Goal: Task Accomplishment & Management: Complete application form

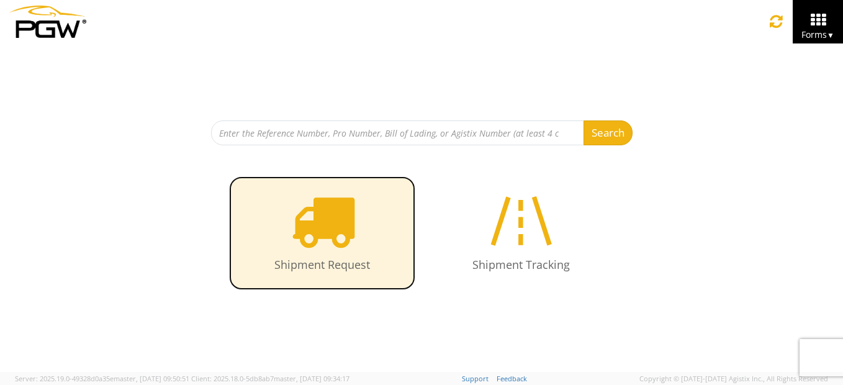
click at [335, 227] on icon at bounding box center [323, 221] width 64 height 64
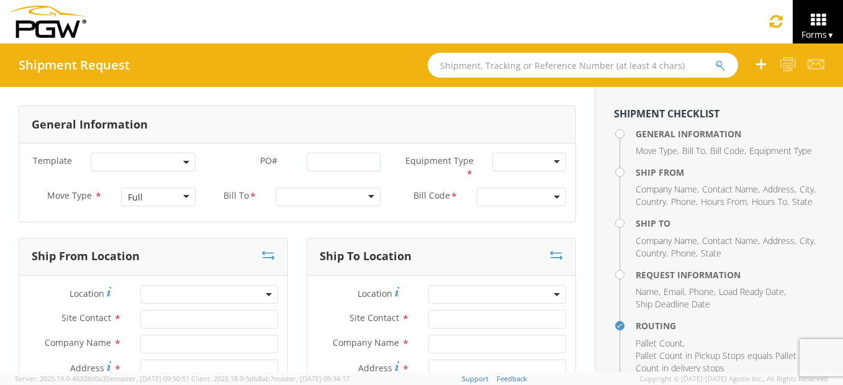
click at [179, 193] on div "Full" at bounding box center [158, 197] width 74 height 19
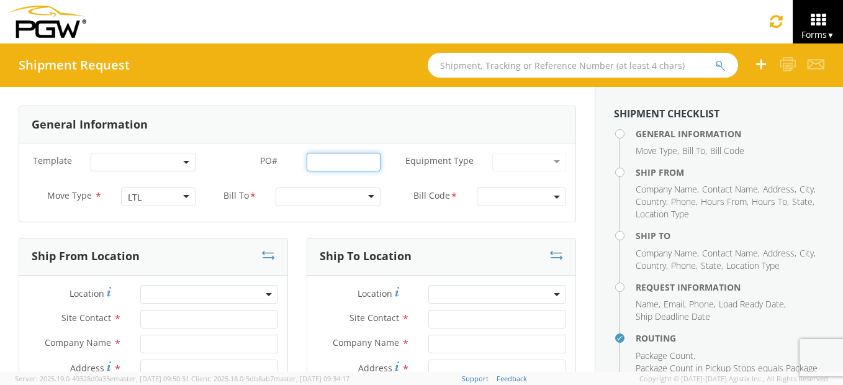
click at [335, 165] on input "PO# *" at bounding box center [344, 162] width 74 height 19
type input "722-164-26-"
click at [352, 188] on div at bounding box center [328, 197] width 105 height 19
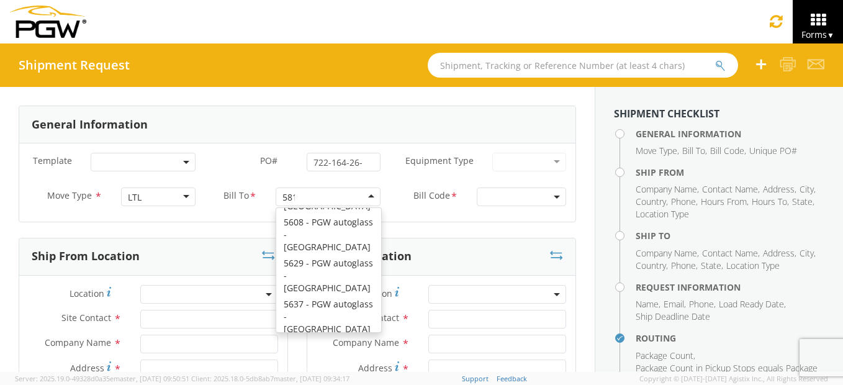
scroll to position [3, 0]
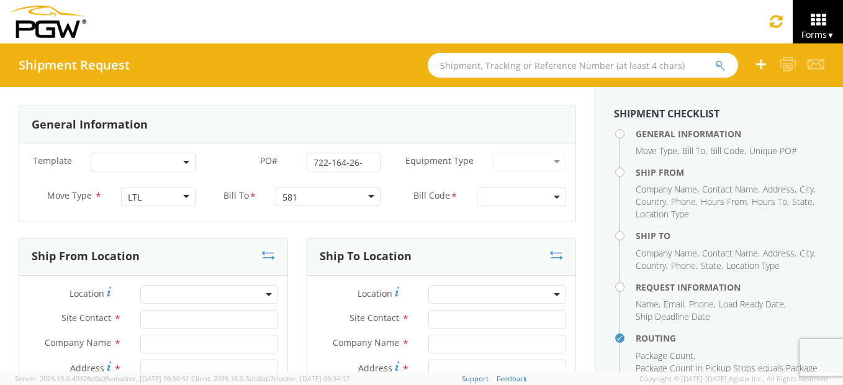
type input "5815"
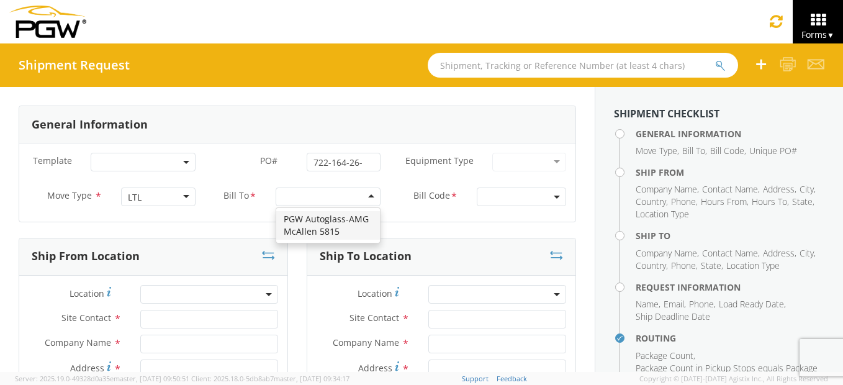
scroll to position [0, 0]
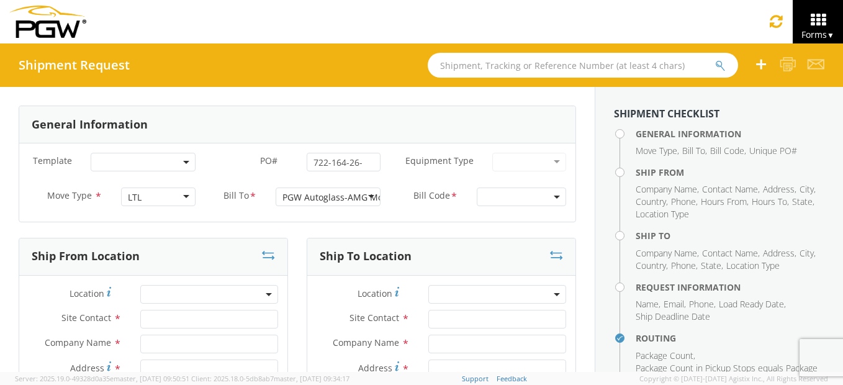
click at [507, 204] on span at bounding box center [521, 197] width 89 height 19
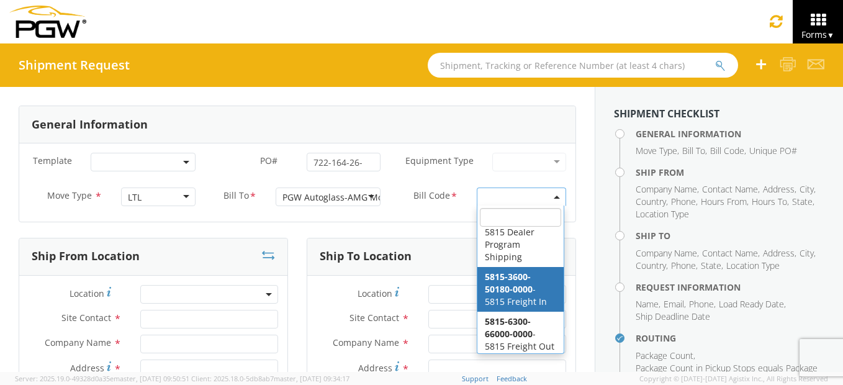
scroll to position [47, 0]
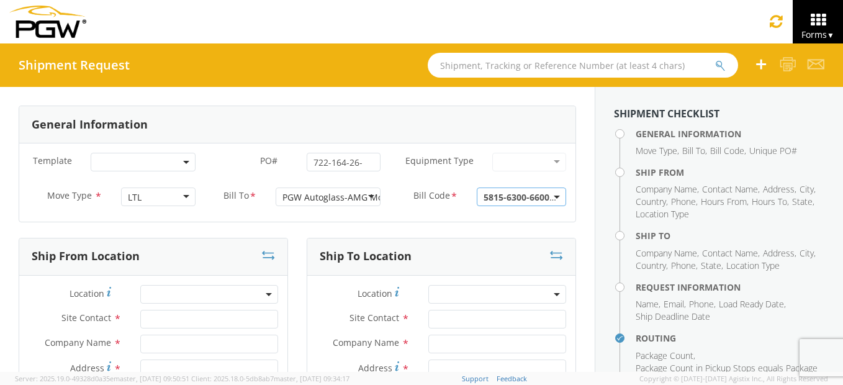
select select "5815-6300-66000-0000"
click at [178, 296] on span at bounding box center [209, 294] width 138 height 19
click at [187, 316] on input "search" at bounding box center [207, 315] width 129 height 19
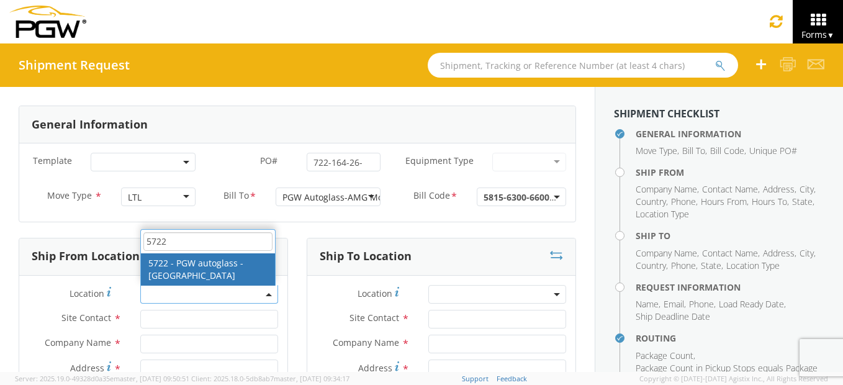
type input "5722"
type input "5722 Branch Manager"
type input "5722 - PGW autoglass - [GEOGRAPHIC_DATA]"
type input "[STREET_ADDRESS][PERSON_NAME]"
type input "[GEOGRAPHIC_DATA]"
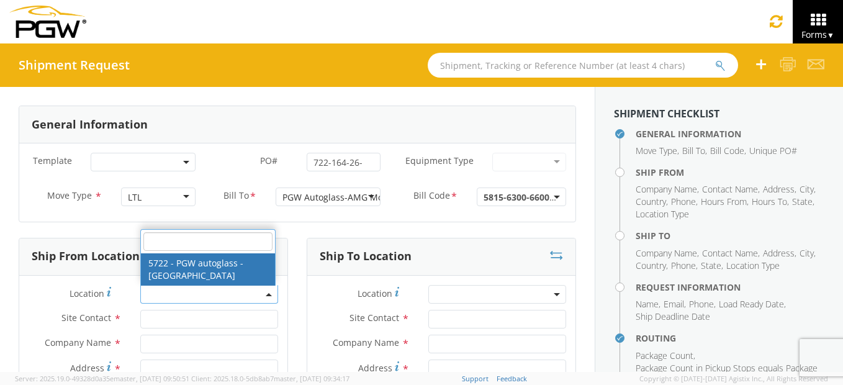
type input "77022"
type input "[EMAIL_ADDRESS][DOMAIN_NAME]"
type input "[PHONE_NUMBER]"
type input "8:00 AM"
type input "2:00 PM"
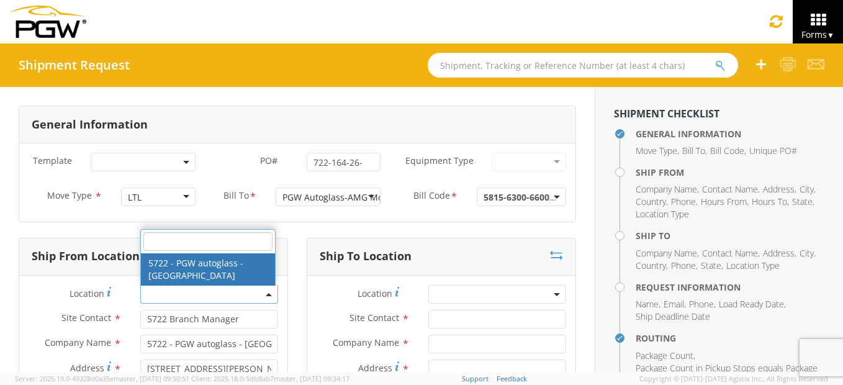
select select "28481"
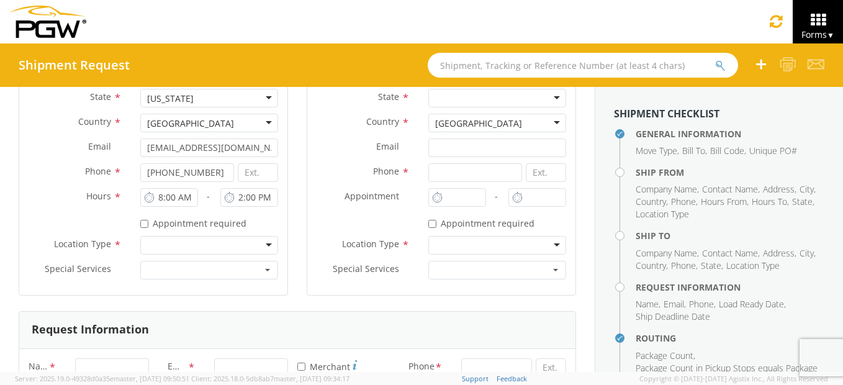
scroll to position [373, 0]
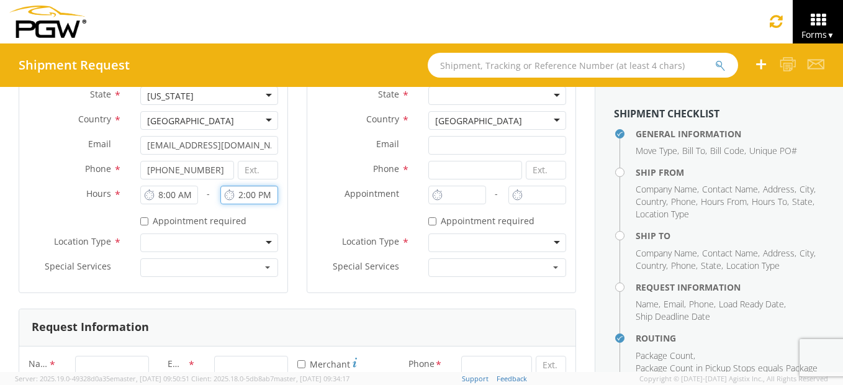
click at [239, 194] on input "2:00 PM" at bounding box center [250, 195] width 58 height 19
type input "4:00 PM"
click at [240, 242] on div at bounding box center [209, 243] width 138 height 19
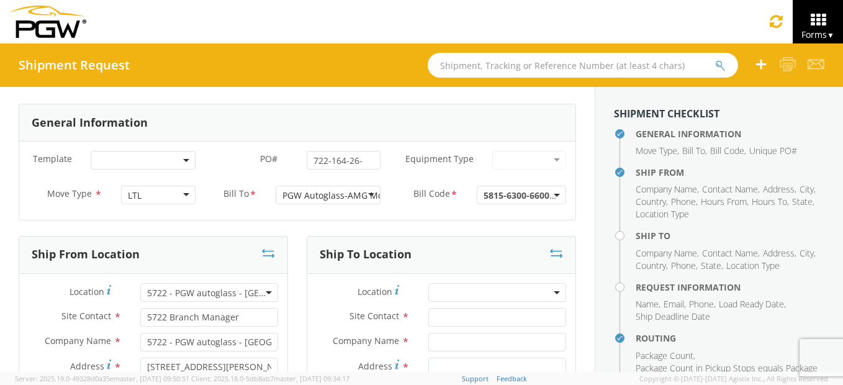
scroll to position [0, 0]
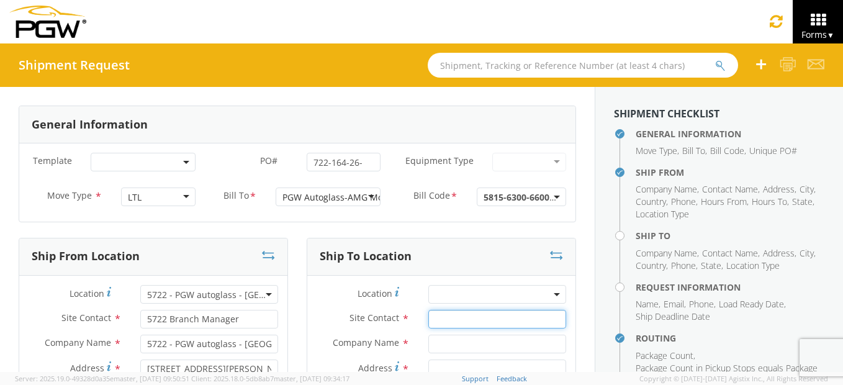
click at [448, 321] on input "text" at bounding box center [498, 319] width 138 height 19
type input "[PERSON_NAME]"
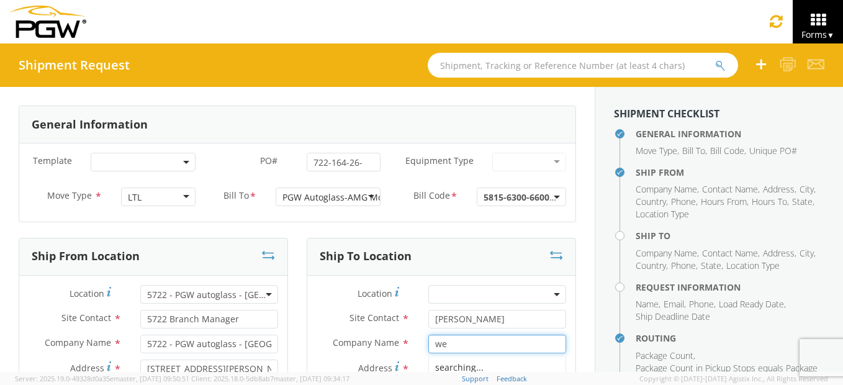
type input "w"
type input "WESLACO GLASS COMPANY"
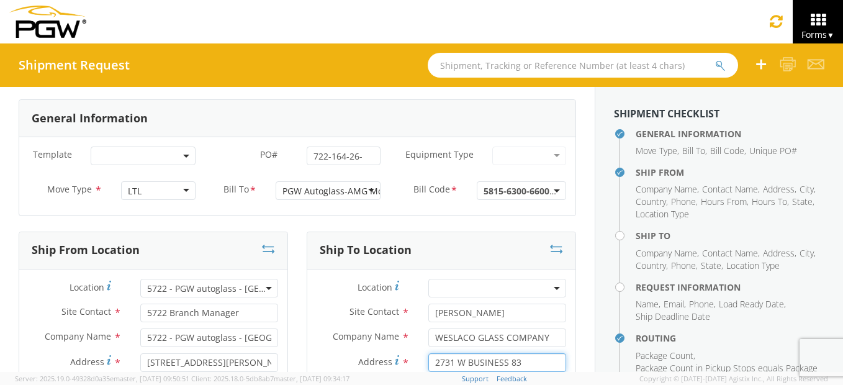
type input "2731 W BUSINESS 83"
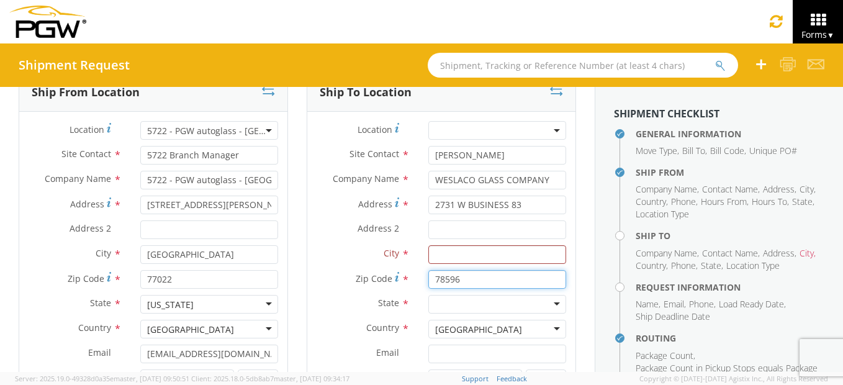
type input "78596"
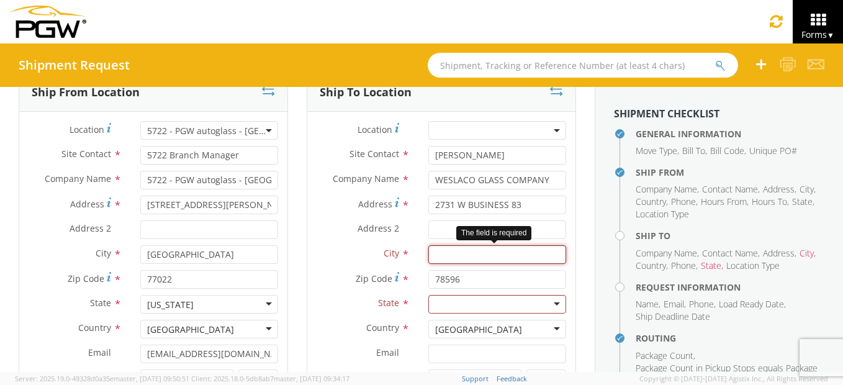
click at [449, 255] on input "text" at bounding box center [498, 254] width 138 height 19
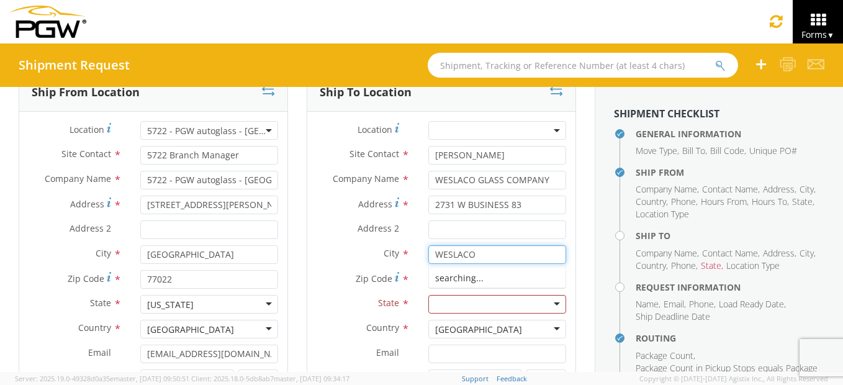
type input "WESLACO"
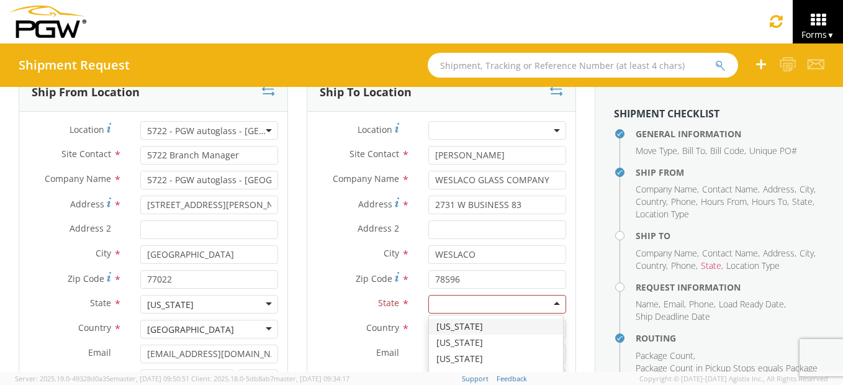
type input "T"
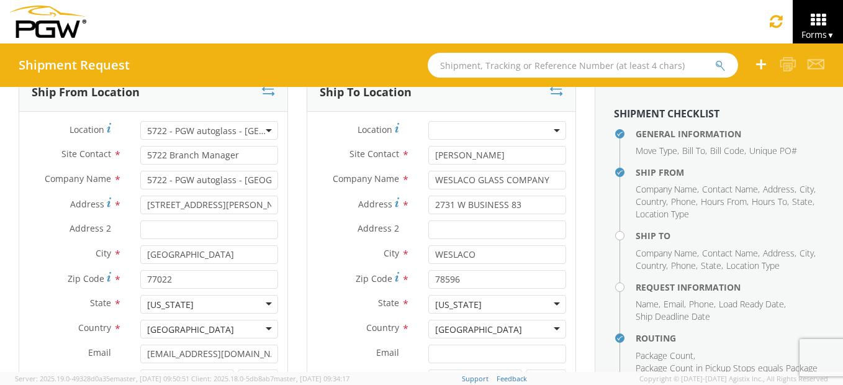
scroll to position [226, 0]
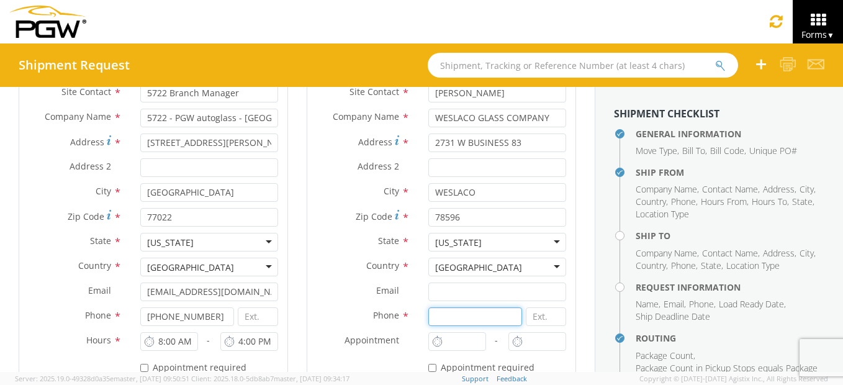
click at [462, 309] on input at bounding box center [476, 316] width 94 height 19
type input "[PHONE_NUMBER]"
click at [461, 334] on input "12:00 PM" at bounding box center [458, 341] width 58 height 19
type input "9:00 PM"
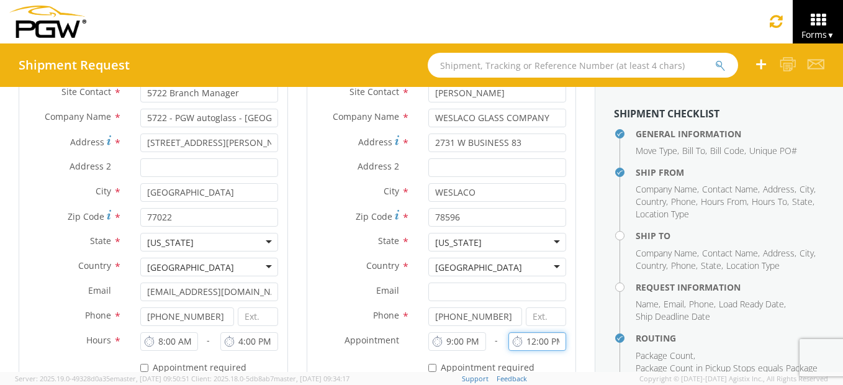
click at [539, 338] on input "12:00 PM" at bounding box center [538, 341] width 58 height 19
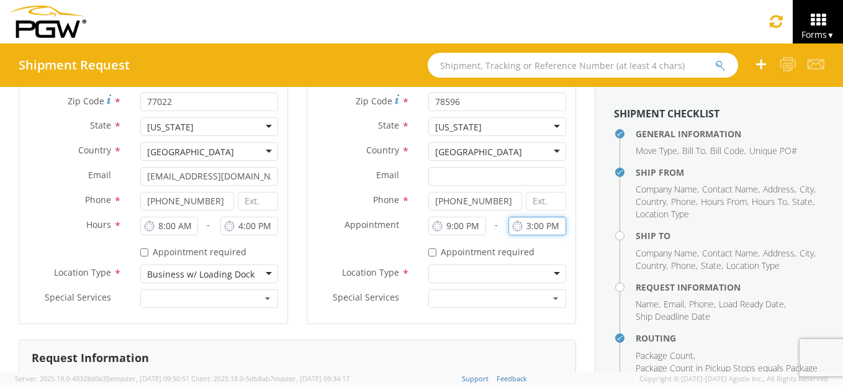
scroll to position [350, 0]
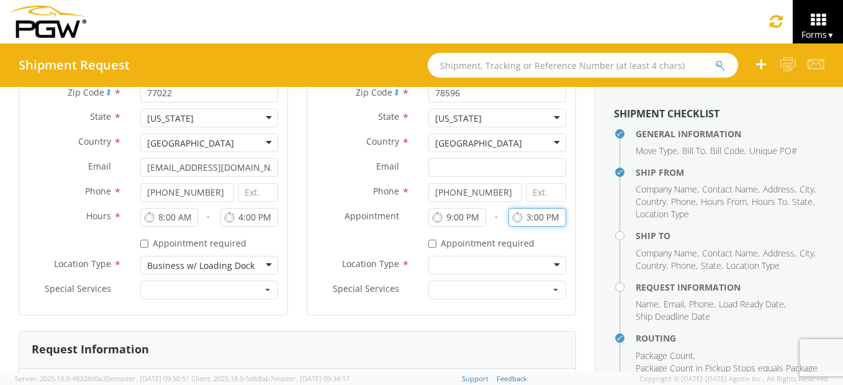
type input "3:00 PM"
click at [491, 256] on div at bounding box center [498, 265] width 138 height 19
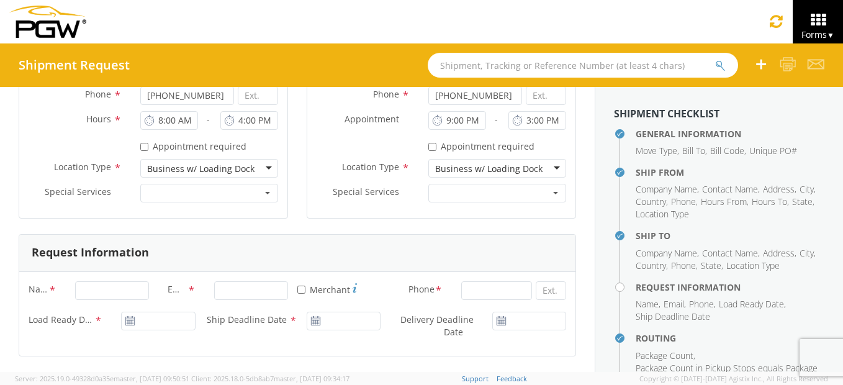
scroll to position [475, 0]
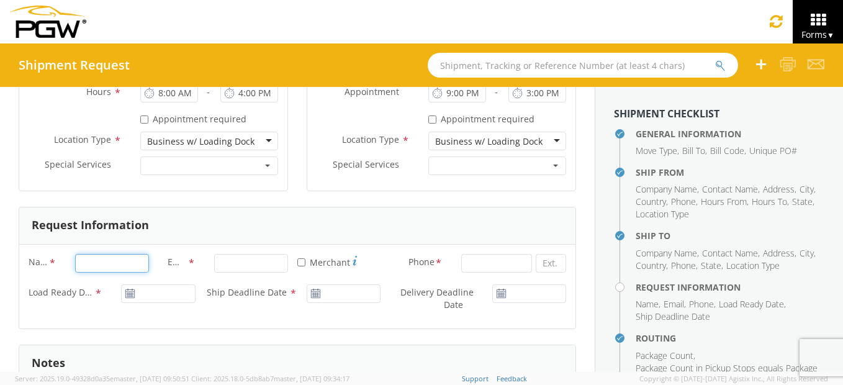
click at [110, 262] on input "Name *" at bounding box center [112, 263] width 74 height 19
click at [137, 263] on input "Name *" at bounding box center [112, 263] width 74 height 19
type input "[PERSON_NAME]"
type input "Pittsburgh Auto Glass"
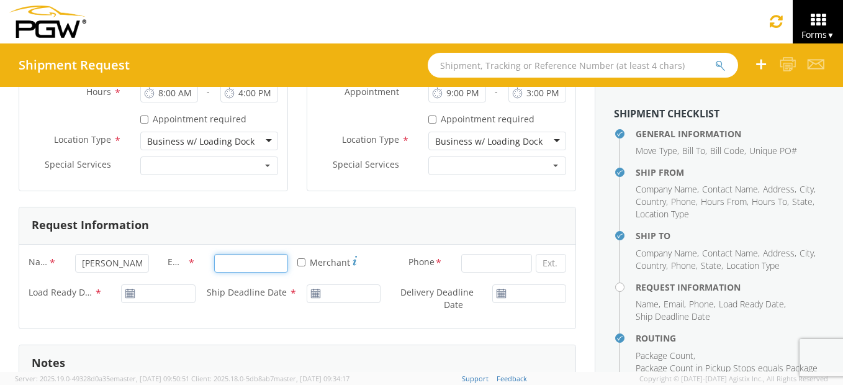
type input "[EMAIL_ADDRESS][DOMAIN_NAME]"
type input "8322336024"
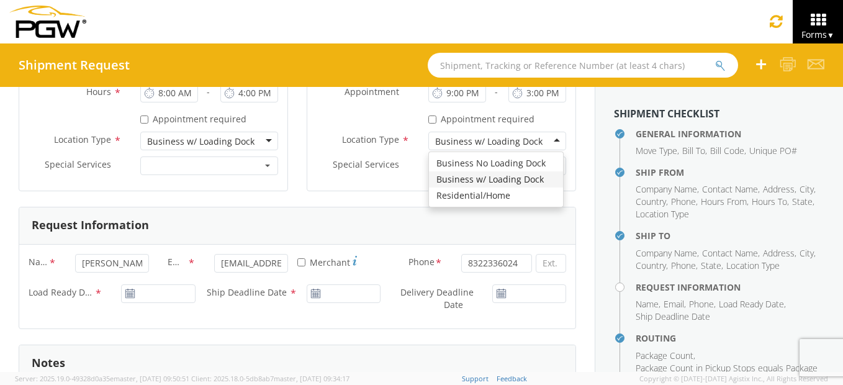
type input "Pittsburgh Auto Glass"
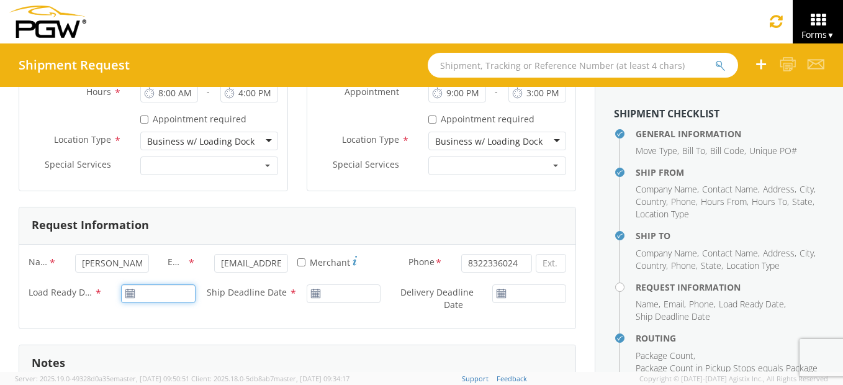
type input "09/17/2025"
click at [147, 293] on input "09/17/2025" at bounding box center [158, 293] width 74 height 19
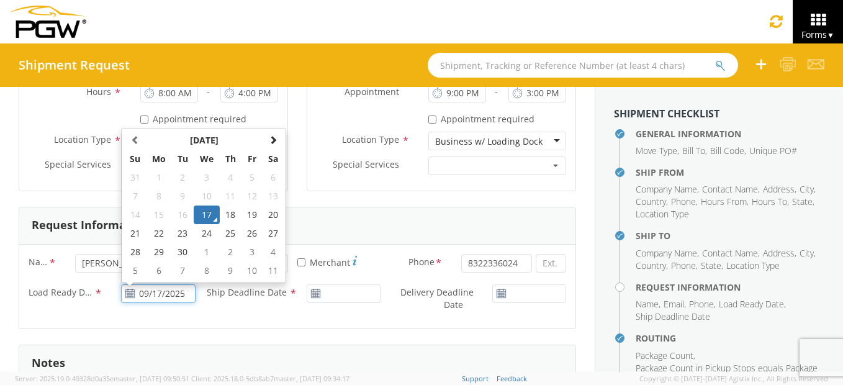
click at [200, 212] on td "17" at bounding box center [207, 215] width 26 height 19
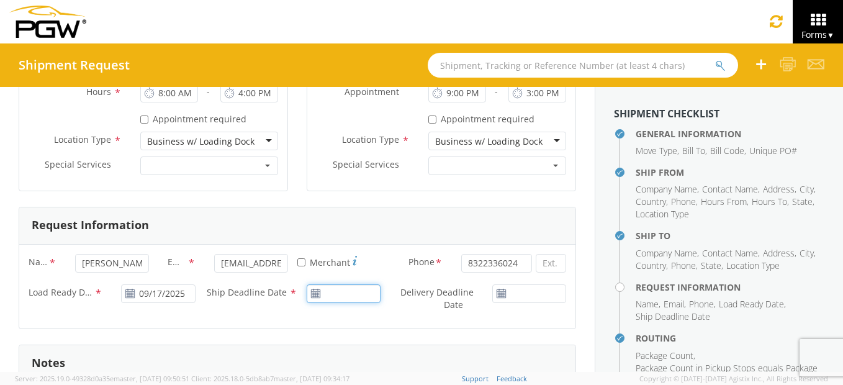
click at [350, 293] on input "Ship Deadline Date *" at bounding box center [344, 293] width 74 height 19
type input "09/17/2025"
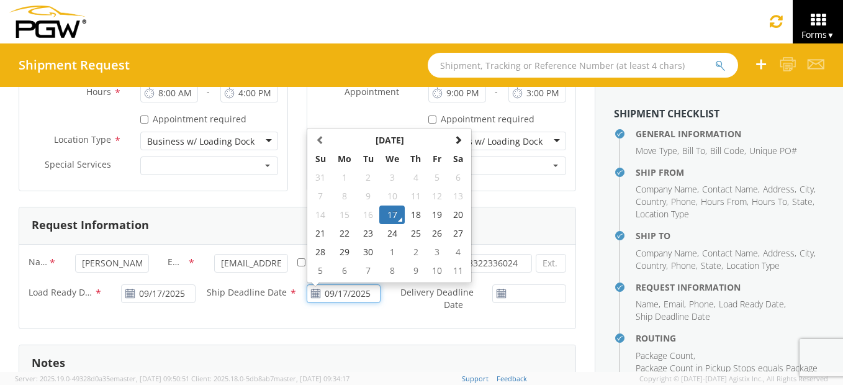
click at [384, 217] on td "17" at bounding box center [393, 215] width 26 height 19
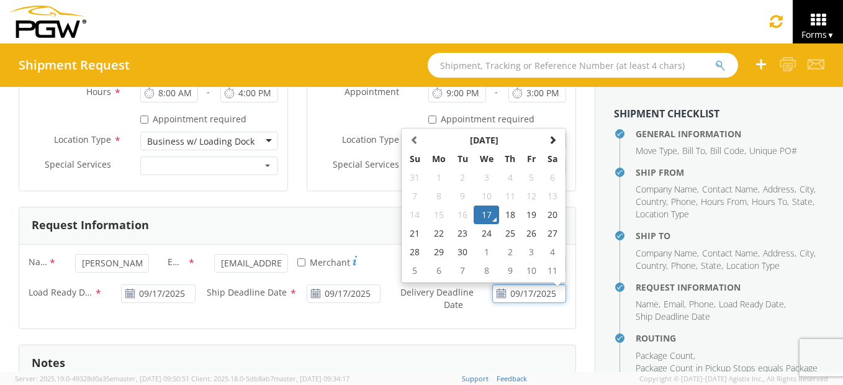
click at [507, 288] on input "09/17/2025" at bounding box center [530, 293] width 74 height 19
click at [528, 216] on td "19" at bounding box center [531, 215] width 21 height 19
type input "[DATE]"
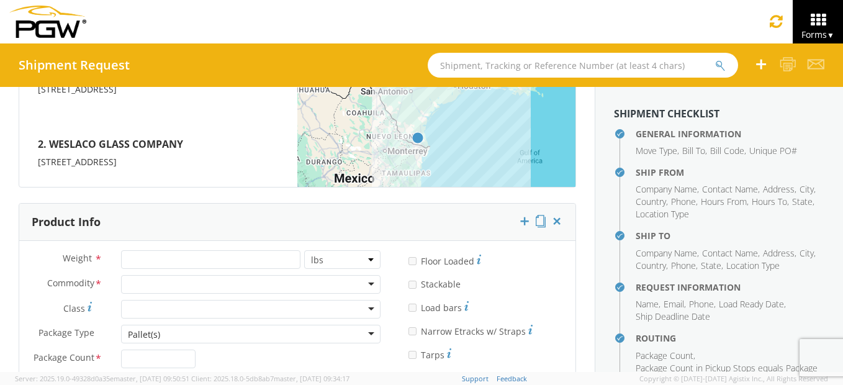
scroll to position [1096, 0]
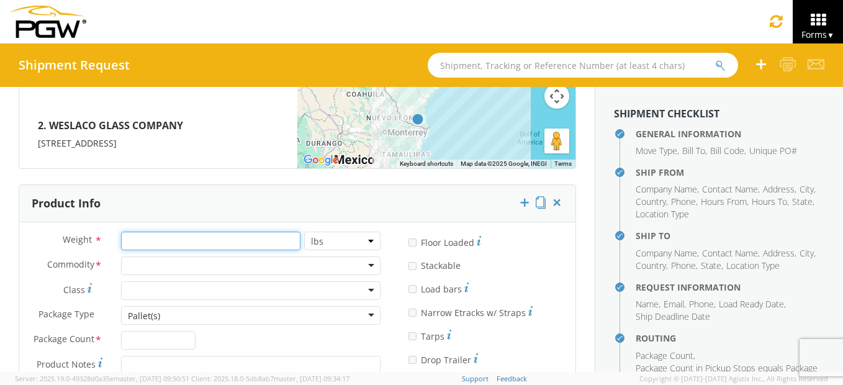
click at [176, 247] on input "number" at bounding box center [211, 241] width 180 height 19
type input "750"
click at [175, 259] on div at bounding box center [251, 266] width 260 height 19
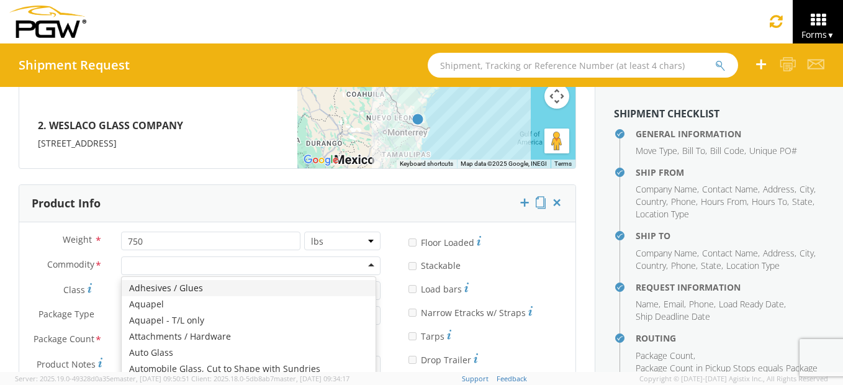
type input "M"
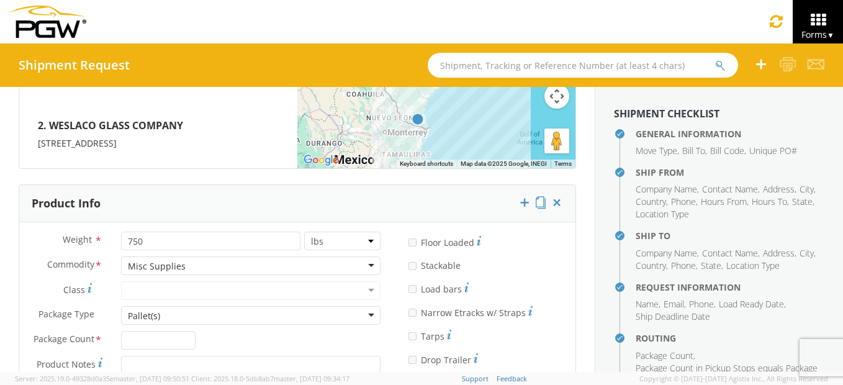
scroll to position [0, 0]
click at [171, 336] on input "Package Count *" at bounding box center [158, 340] width 74 height 19
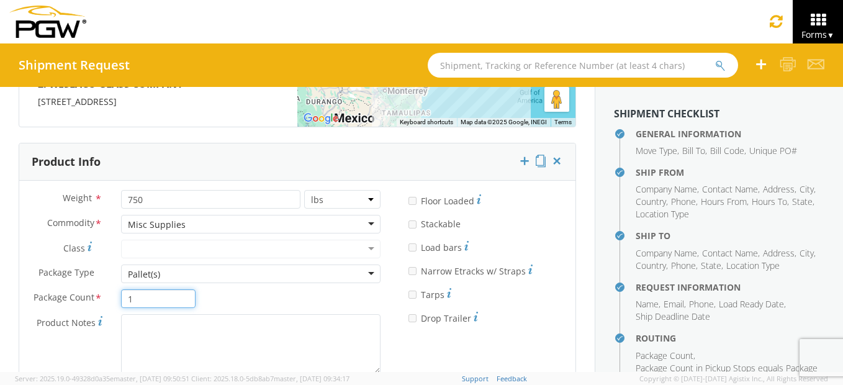
scroll to position [1158, 0]
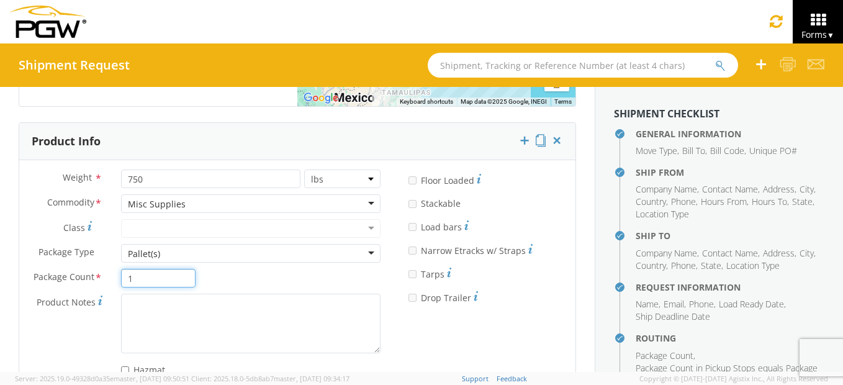
type input "1"
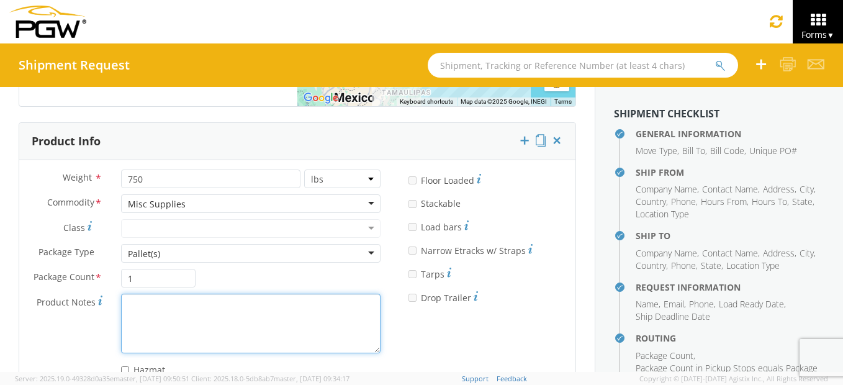
click at [176, 304] on textarea "Product Notes *" at bounding box center [251, 323] width 260 height 59
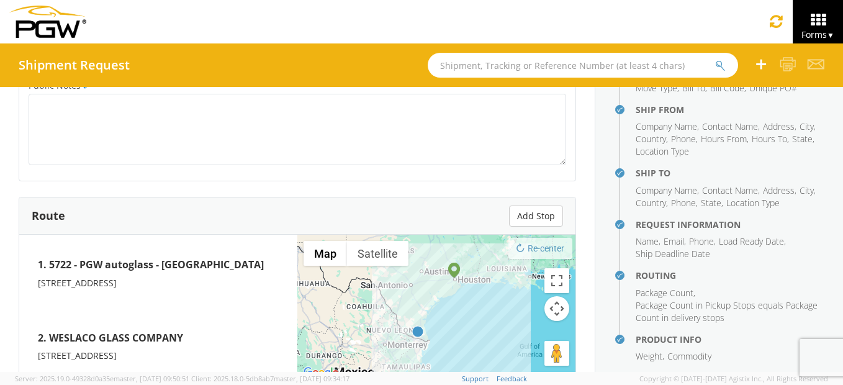
scroll to position [122, 0]
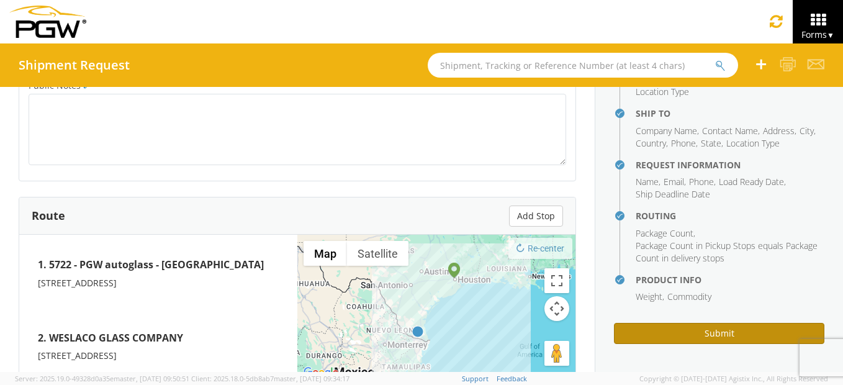
type textarea "84X44"
click at [694, 327] on button "Submit" at bounding box center [719, 333] width 211 height 21
